Goal: Information Seeking & Learning: Check status

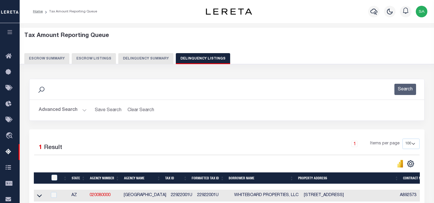
select select "100"
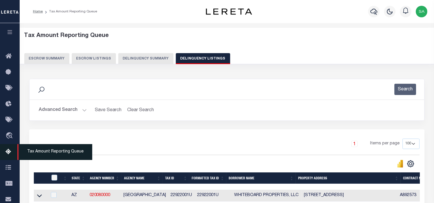
click at [10, 153] on icon at bounding box center [9, 152] width 9 height 7
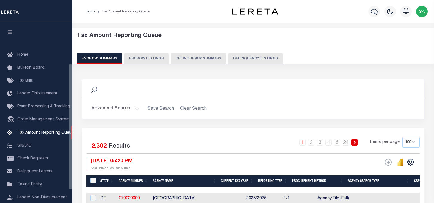
select select "100"
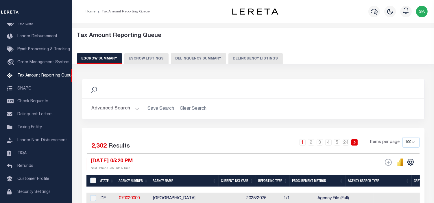
scroll to position [32, 0]
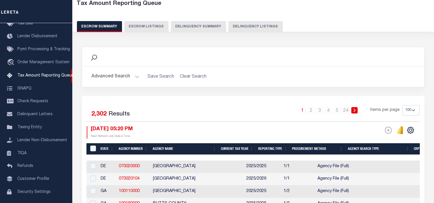
click at [205, 25] on button "Delinquency Summary" at bounding box center [198, 26] width 55 height 11
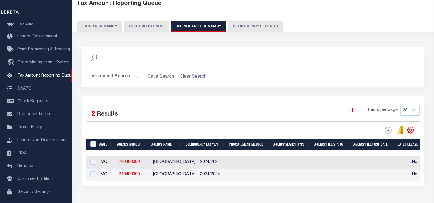
click at [135, 77] on button "Advanced Search" at bounding box center [115, 76] width 48 height 11
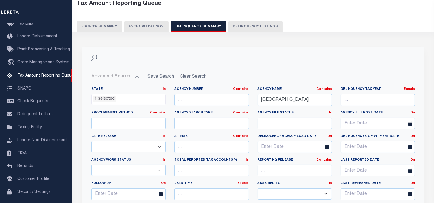
click at [132, 98] on ul "1 selected" at bounding box center [129, 99] width 74 height 8
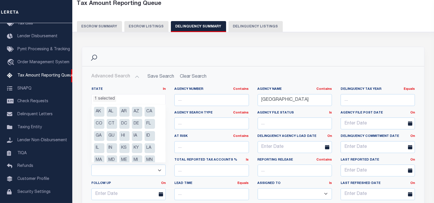
scroll to position [64, 0]
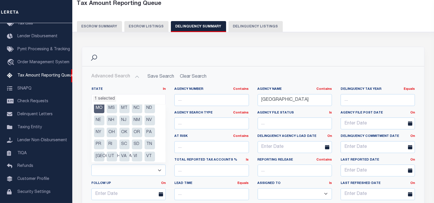
click at [101, 110] on li "MO" at bounding box center [99, 109] width 10 height 10
click at [100, 158] on li "[GEOGRAPHIC_DATA]" at bounding box center [99, 157] width 10 height 10
select select "[GEOGRAPHIC_DATA]"
click at [235, 73] on h2 "Advanced Search Save Search Clear Search SummaryGridWrapper_dynamictable_____De…" at bounding box center [253, 76] width 333 height 11
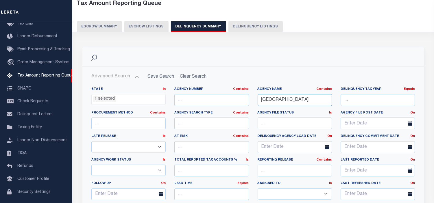
click at [310, 99] on input "[GEOGRAPHIC_DATA]" at bounding box center [295, 100] width 74 height 12
click at [251, 99] on div "State In In AK AL AR AZ CA CO CT DC DE FL GA GU HI IA ID IL IN KS KY LA MA MD M…" at bounding box center [253, 146] width 332 height 118
paste input "BRAZOS"
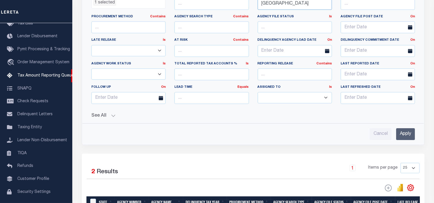
scroll to position [160, 0]
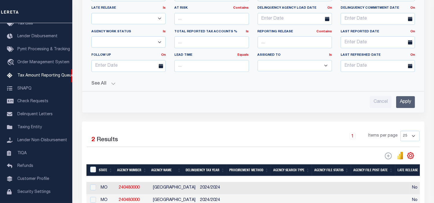
type input "[GEOGRAPHIC_DATA]"
click at [410, 103] on input "Apply" at bounding box center [405, 102] width 19 height 12
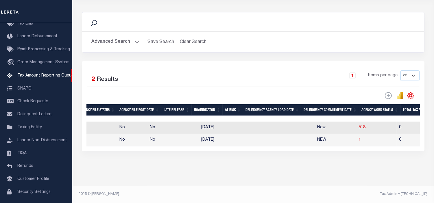
scroll to position [0, 0]
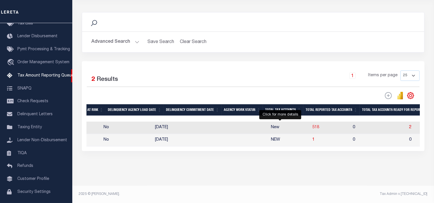
click at [312, 125] on span "518" at bounding box center [315, 127] width 7 height 4
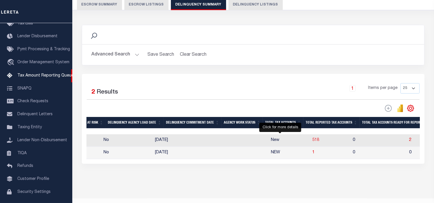
select select "AZ"
select select "100"
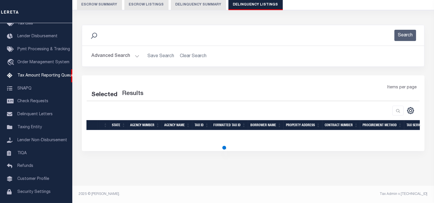
select select "100"
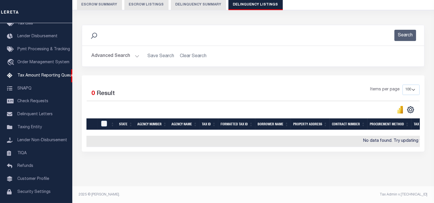
click at [136, 57] on button "Advanced Search" at bounding box center [115, 56] width 48 height 11
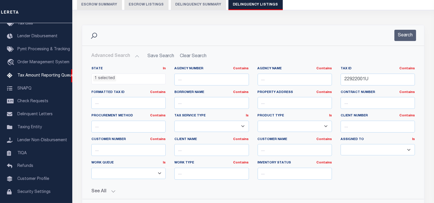
click at [134, 78] on ul "1 selected" at bounding box center [129, 78] width 74 height 8
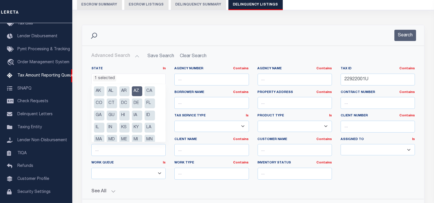
click at [140, 91] on li "AZ" at bounding box center [137, 91] width 10 height 10
select select
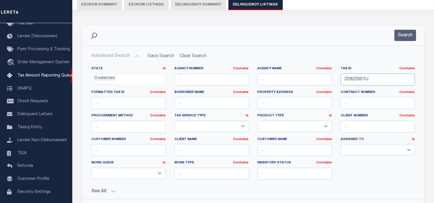
drag, startPoint x: 377, startPoint y: 79, endPoint x: 333, endPoint y: 79, distance: 44.5
click at [333, 79] on div "State In In AK AL AR AZ CA CO CT DC DE FL GA GU HI IA ID IL IN KS KY LA MA MD M…" at bounding box center [253, 126] width 332 height 118
click at [204, 6] on button "Delinquency Summary" at bounding box center [198, 4] width 55 height 11
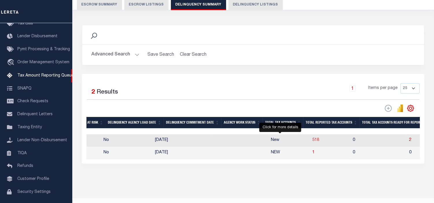
click at [312, 141] on span "518" at bounding box center [315, 140] width 7 height 4
select select "100"
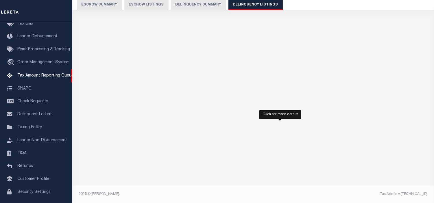
select select "100"
